Goal: Task Accomplishment & Management: Manage account settings

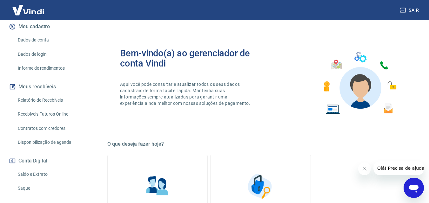
scroll to position [95, 0]
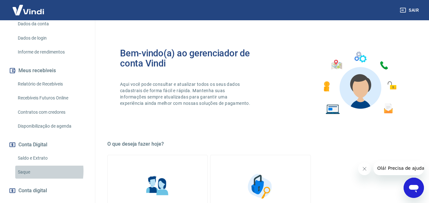
click at [27, 171] on link "Saque" at bounding box center [51, 172] width 72 height 13
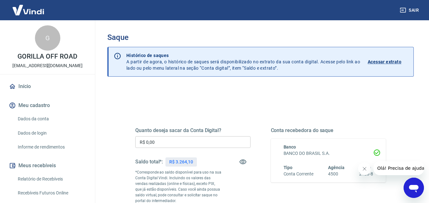
click at [28, 88] on link "Início" at bounding box center [48, 87] width 80 height 14
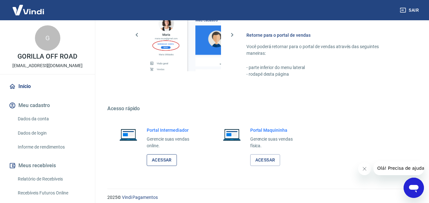
scroll to position [317, 0]
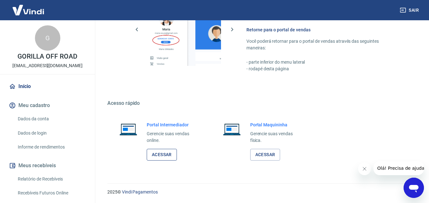
click at [164, 154] on link "Acessar" at bounding box center [162, 155] width 30 height 12
